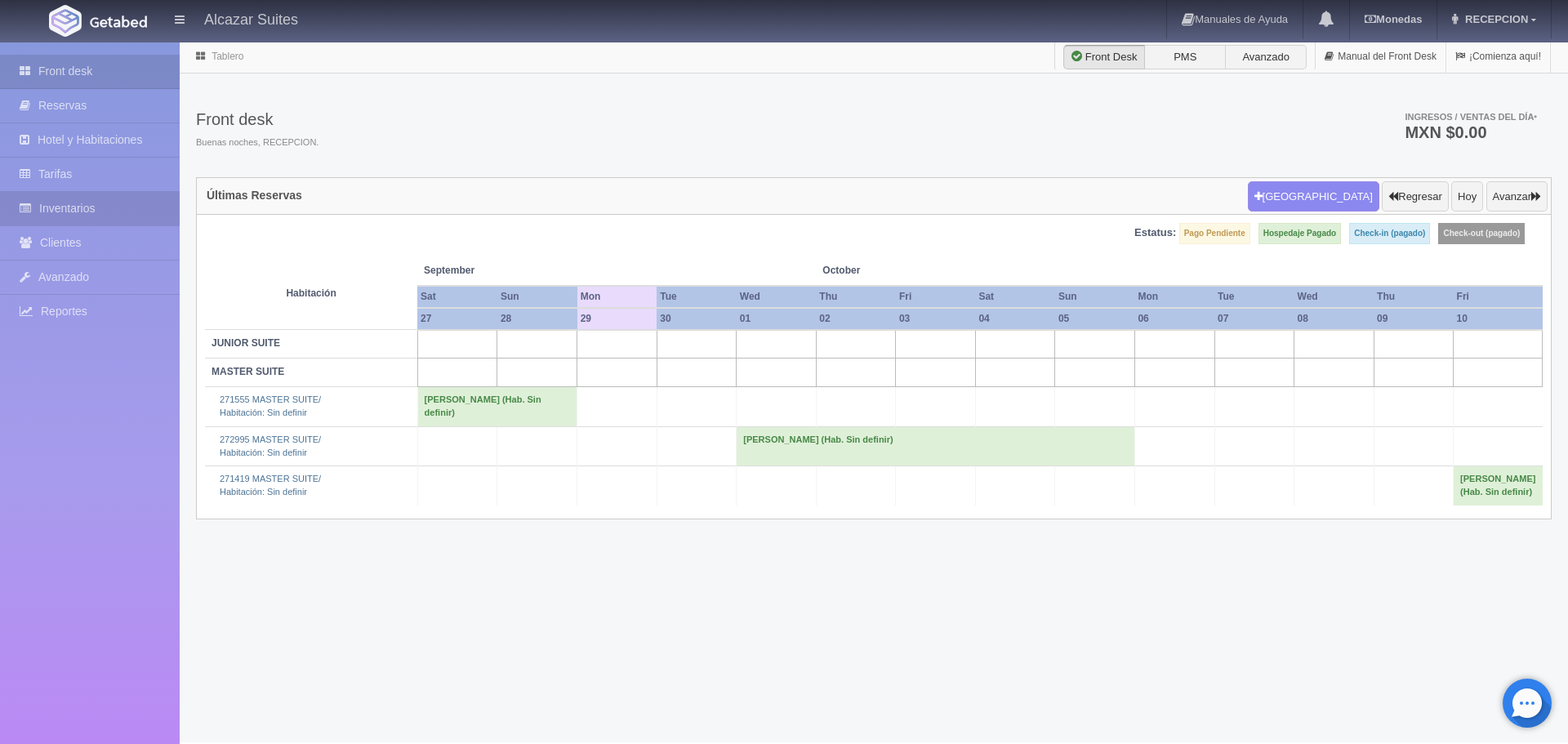
click at [102, 210] on link "Inventarios" at bounding box center [90, 208] width 179 height 33
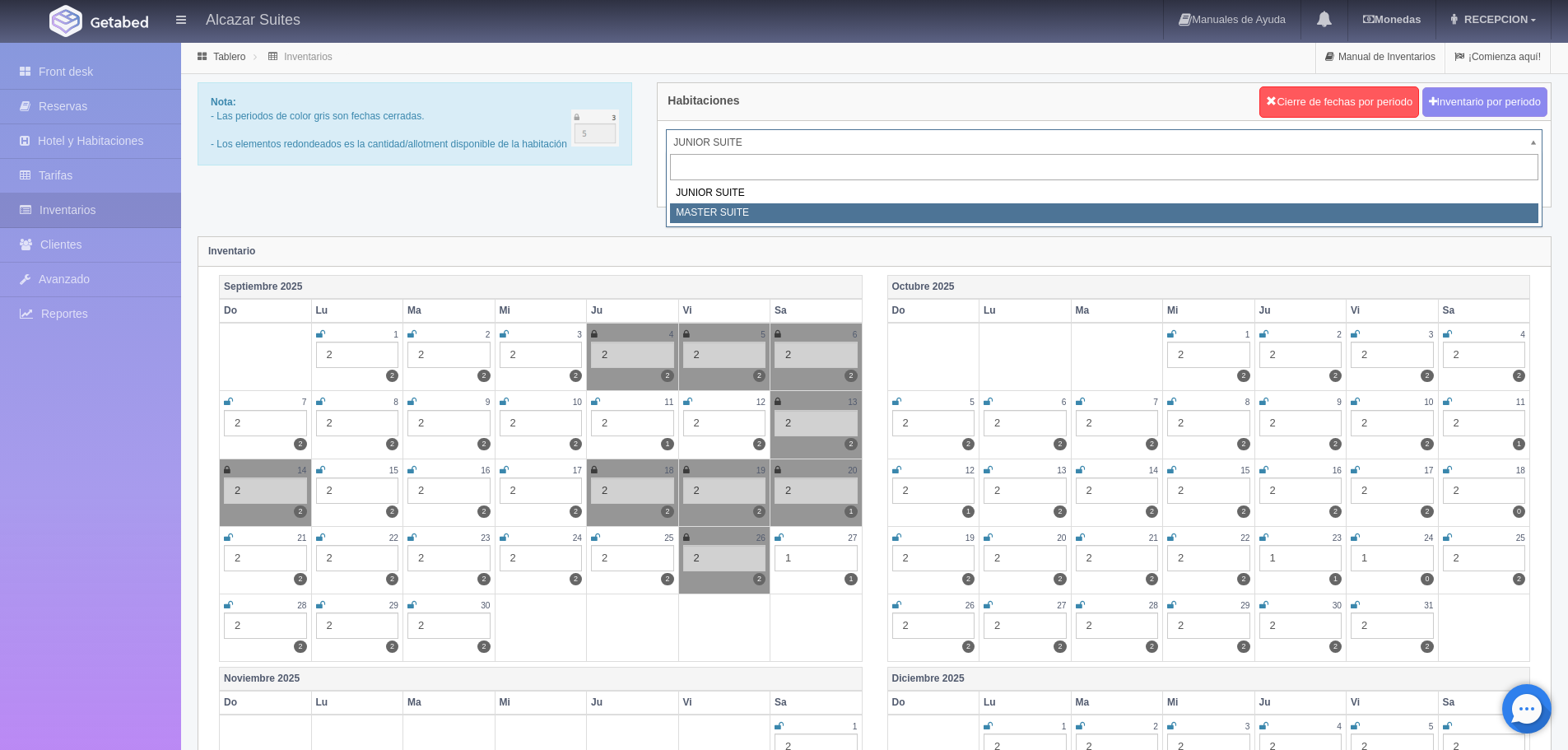
select select "305"
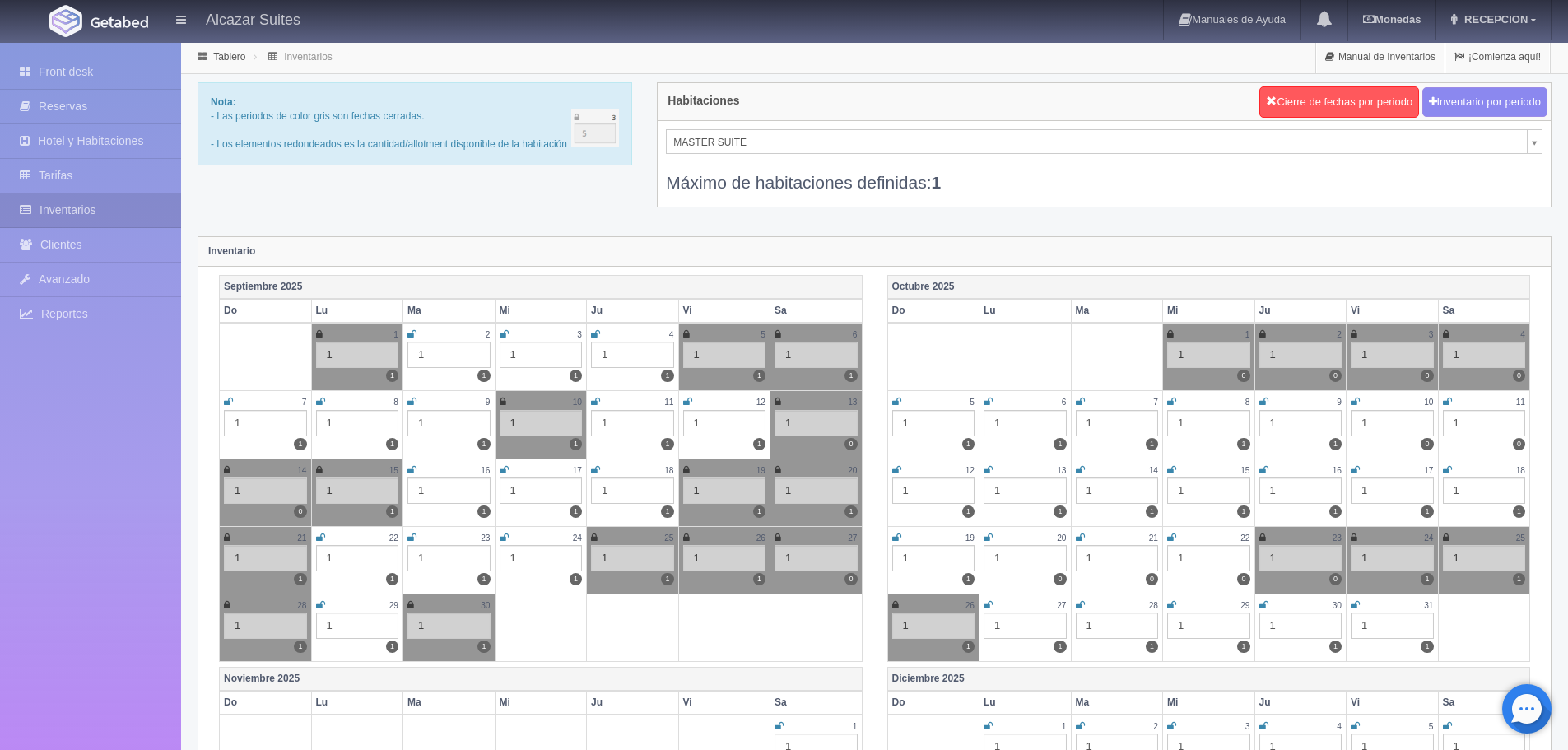
click at [322, 607] on icon at bounding box center [320, 604] width 9 height 9
click at [319, 604] on icon at bounding box center [319, 604] width 7 height 9
